Goal: Entertainment & Leisure: Consume media (video, audio)

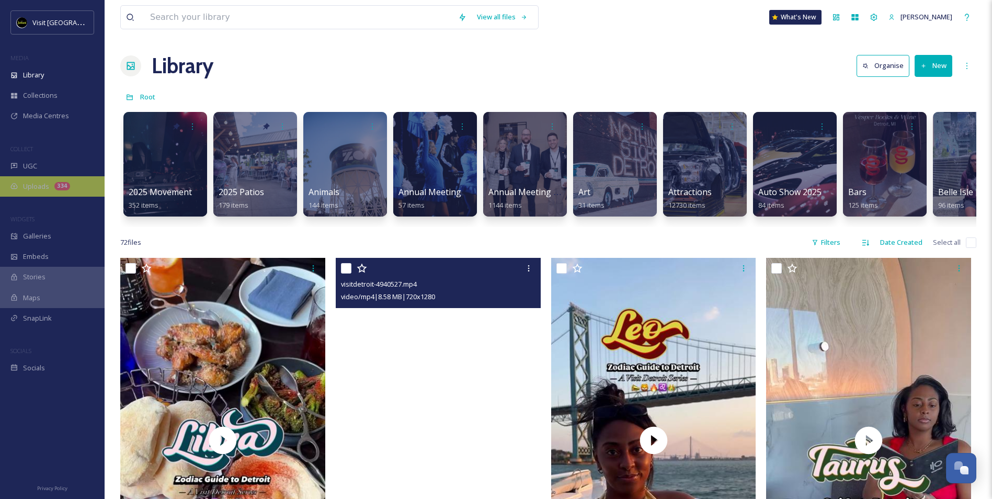
click at [14, 189] on icon at bounding box center [13, 186] width 7 height 7
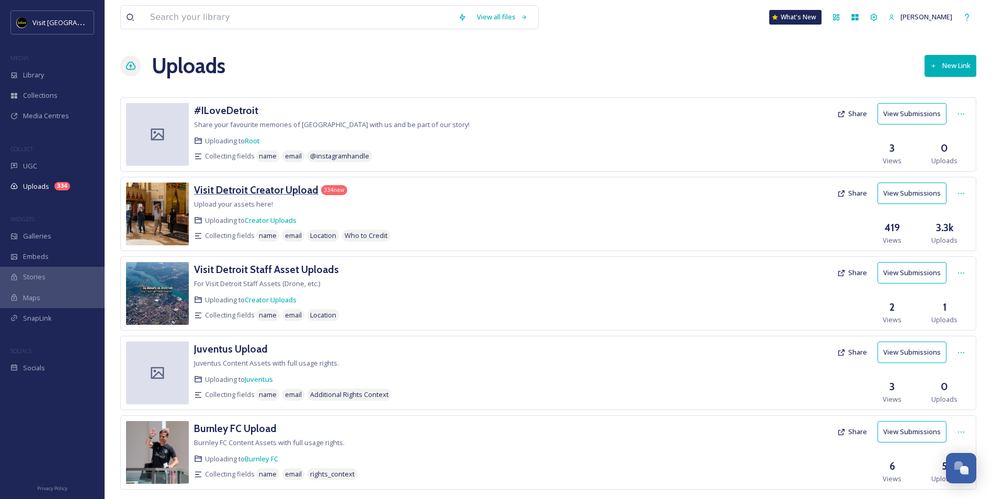
click at [280, 184] on h3 "Visit Detroit Creator Upload" at bounding box center [256, 190] width 125 height 13
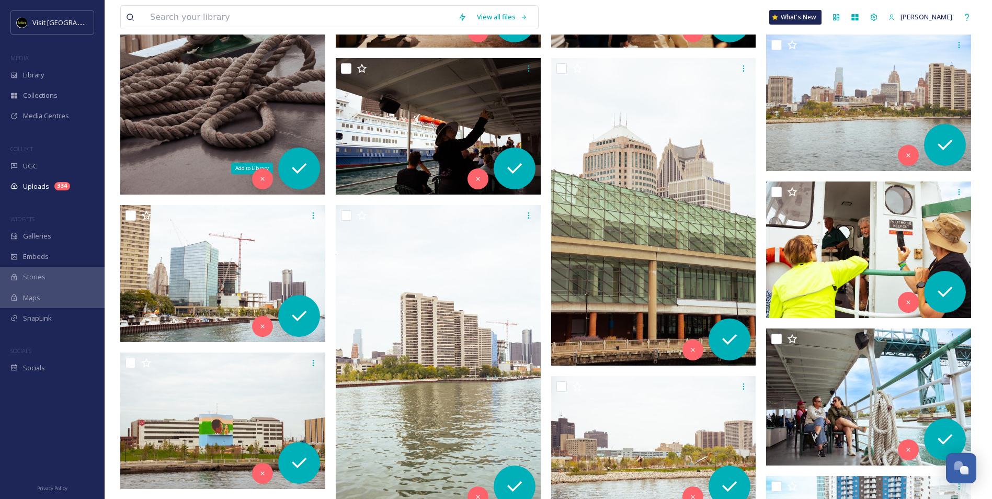
scroll to position [2407, 0]
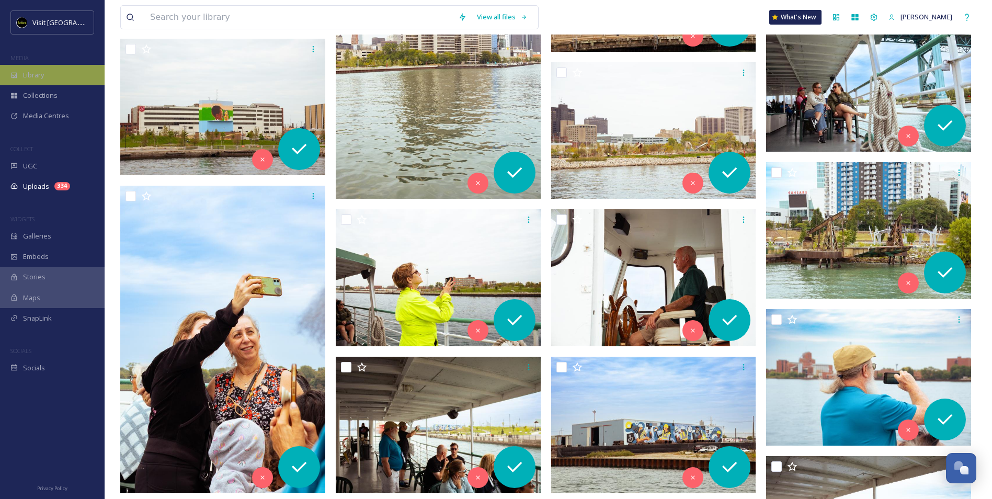
click at [37, 67] on div "Library" at bounding box center [52, 75] width 105 height 20
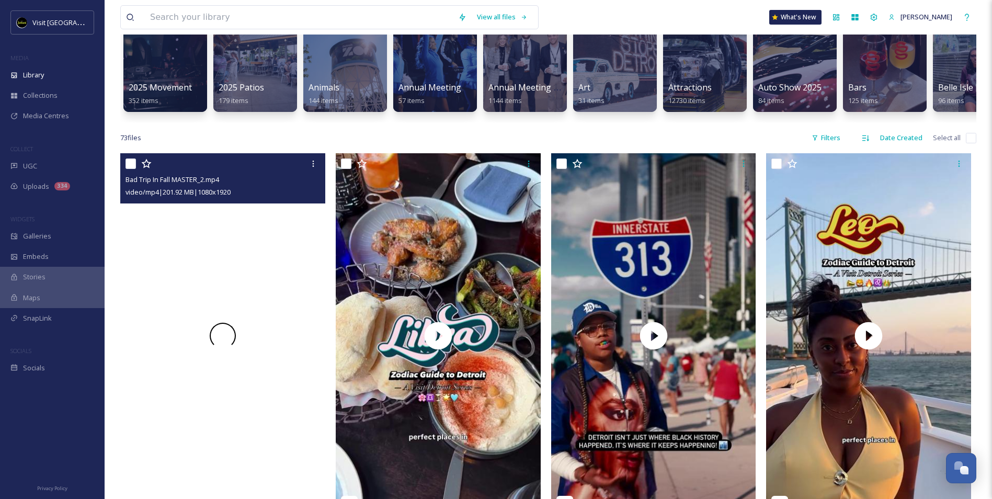
scroll to position [209, 0]
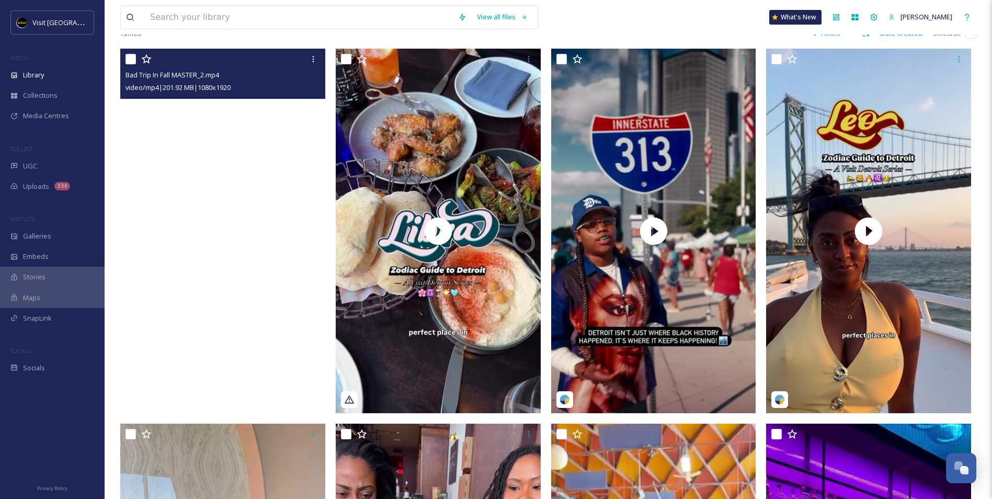
click at [258, 317] on video "Bad Trip In Fall MASTER_2.mp4" at bounding box center [222, 231] width 205 height 365
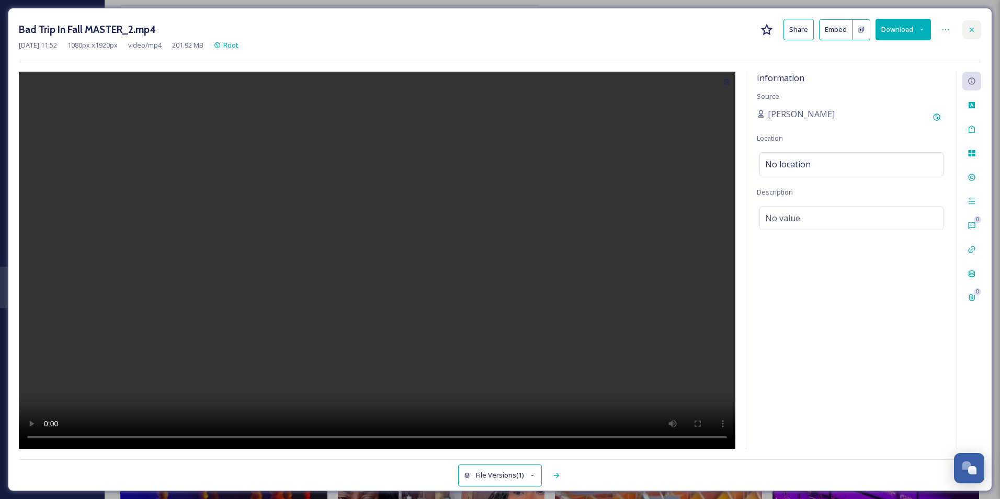
click at [973, 33] on icon at bounding box center [972, 30] width 8 height 8
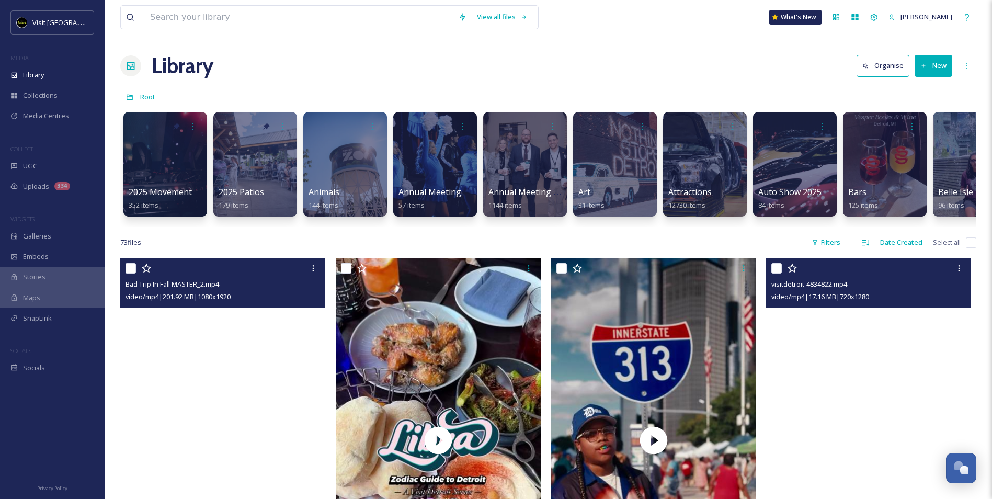
click at [225, 393] on video "Bad Trip In Fall MASTER_2.mp4" at bounding box center [222, 440] width 205 height 365
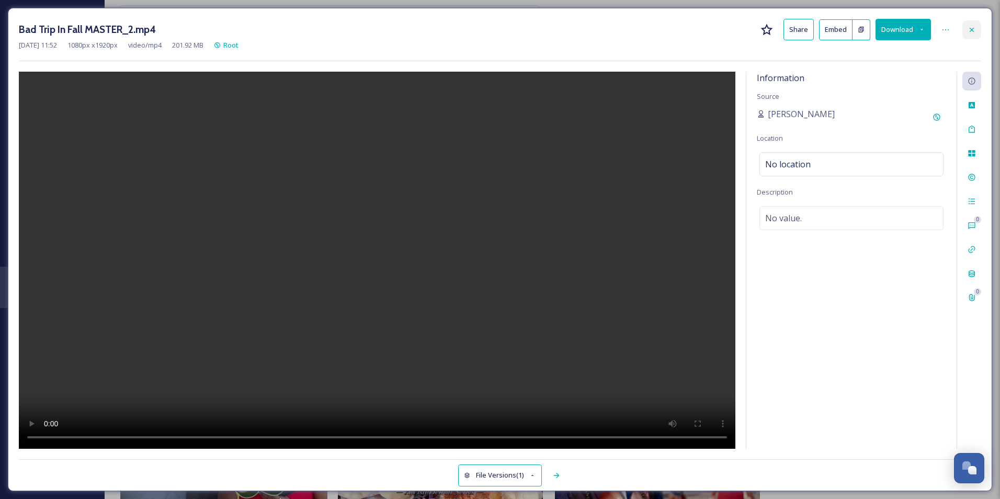
click at [969, 29] on icon at bounding box center [972, 30] width 8 height 8
